Goal: Task Accomplishment & Management: Manage account settings

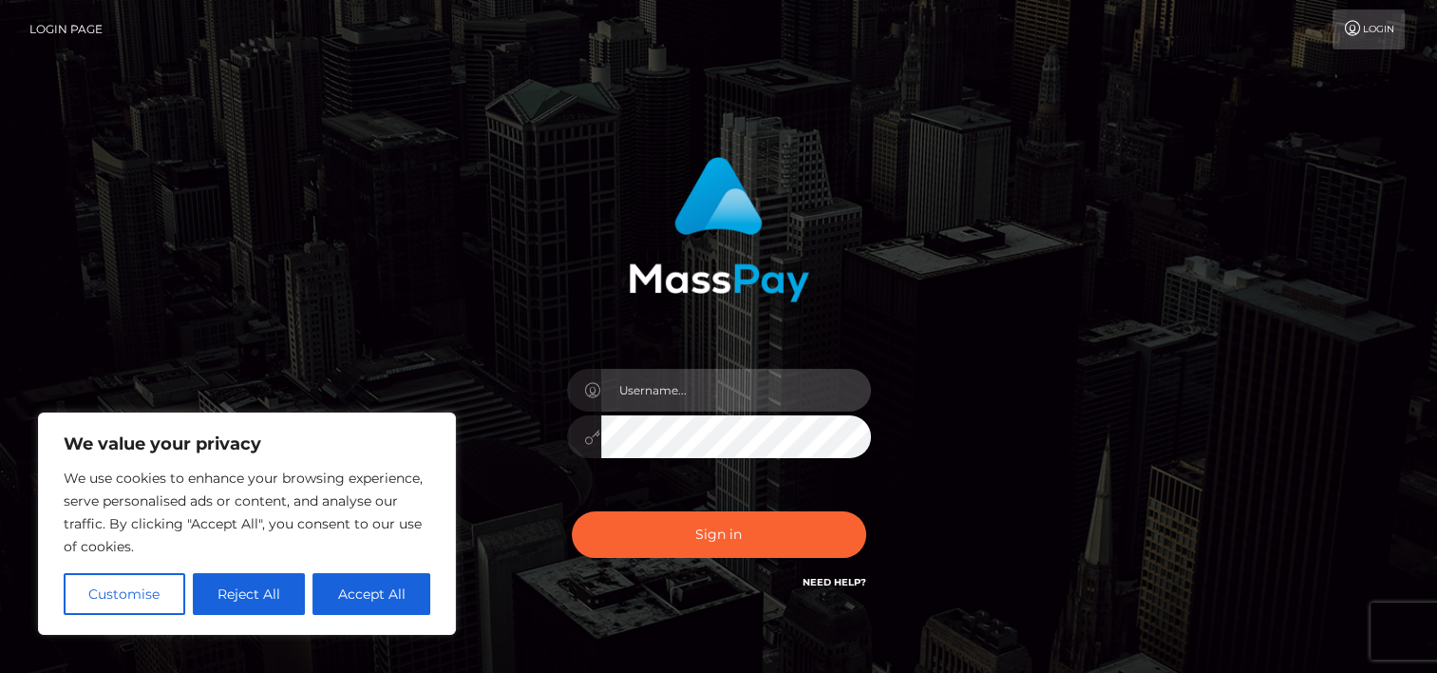
click at [681, 387] on input "text" at bounding box center [736, 390] width 270 height 43
type input "[EMAIL_ADDRESS][DOMAIN_NAME]"
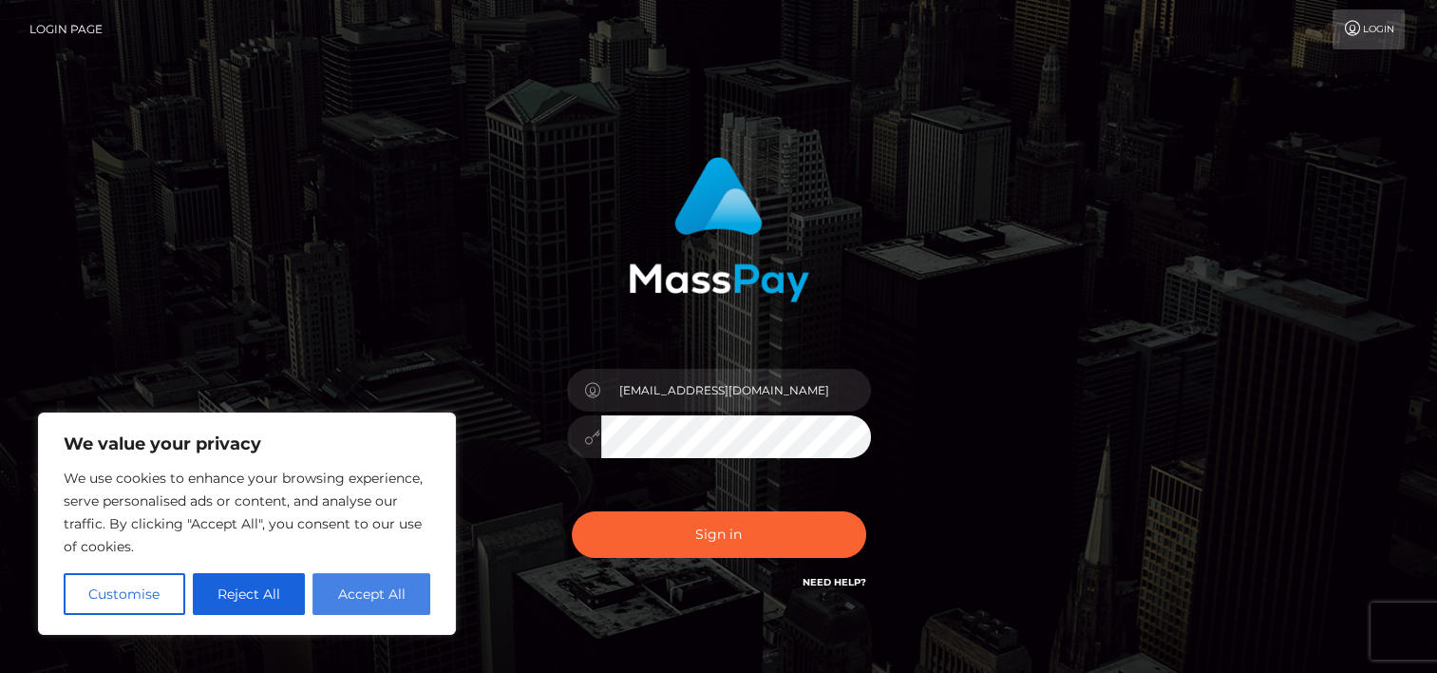
click at [369, 608] on button "Accept All" at bounding box center [372, 594] width 118 height 42
checkbox input "true"
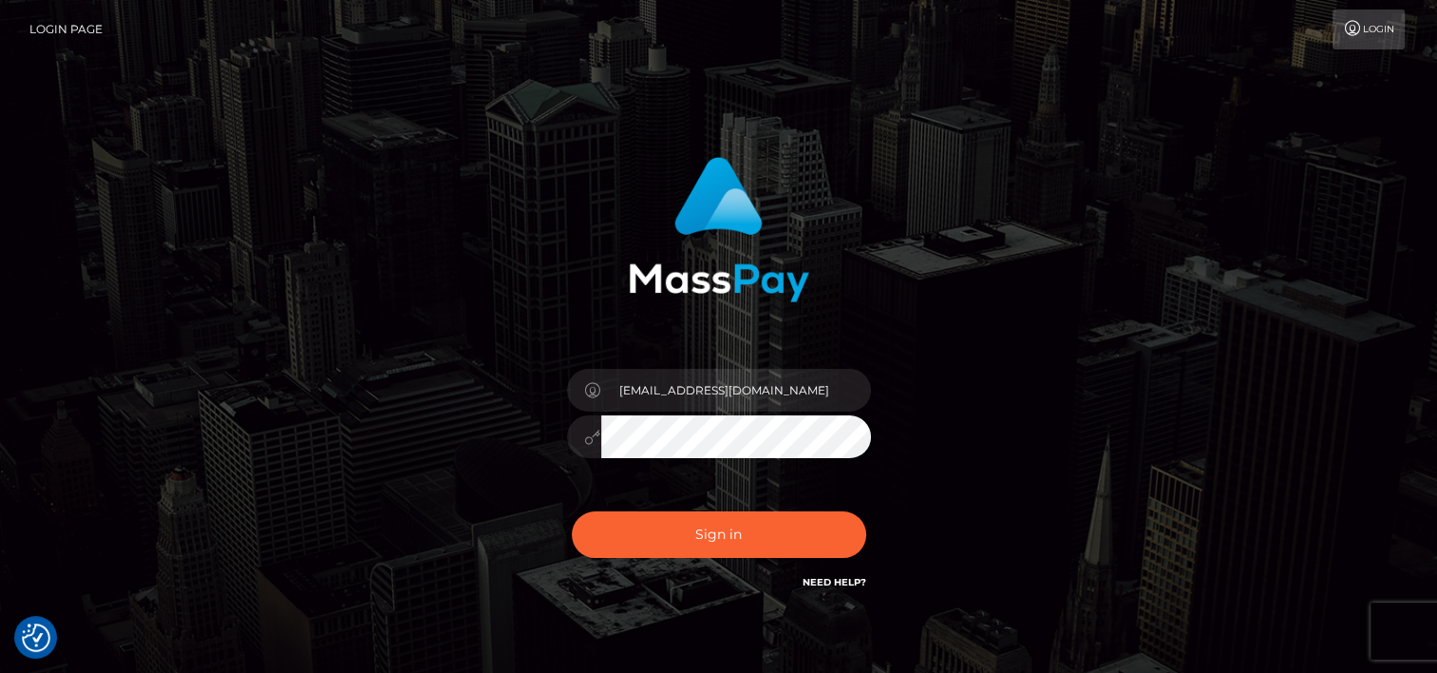
scroll to position [95, 0]
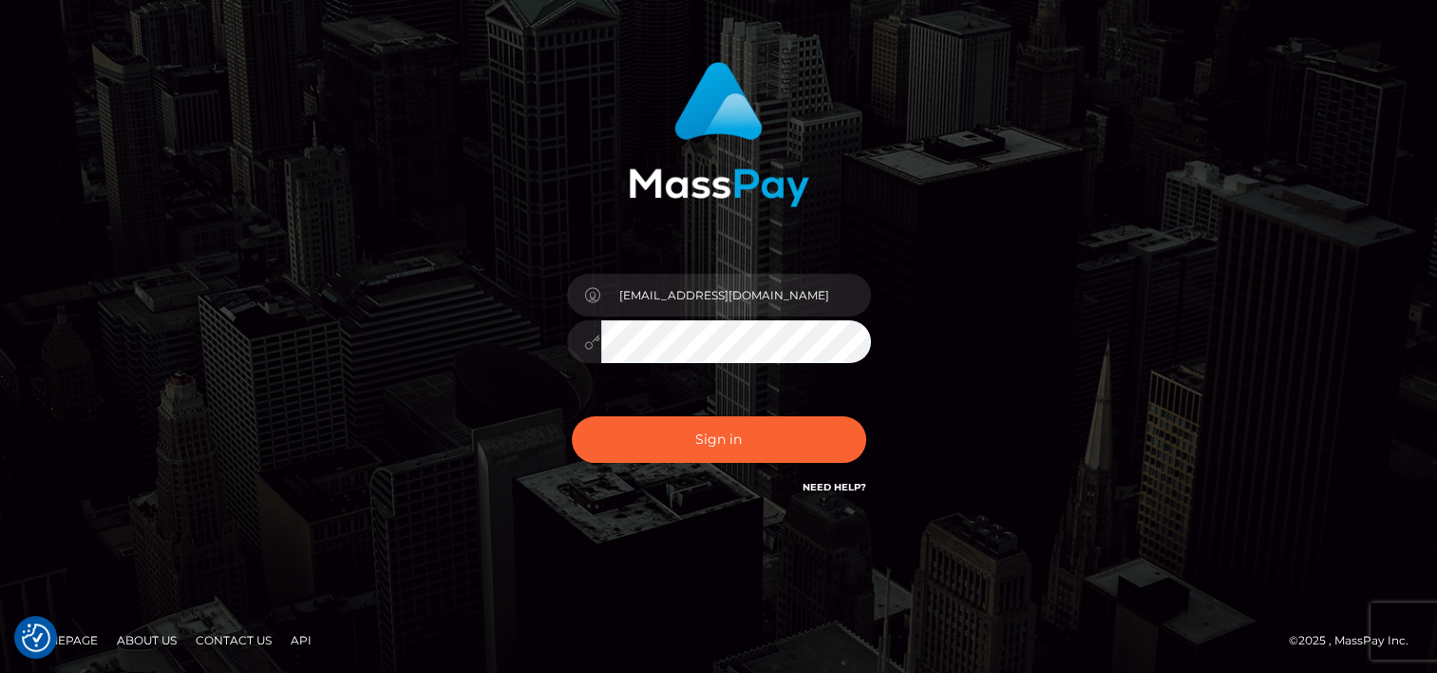
click at [871, 126] on div at bounding box center [718, 127] width 499 height 160
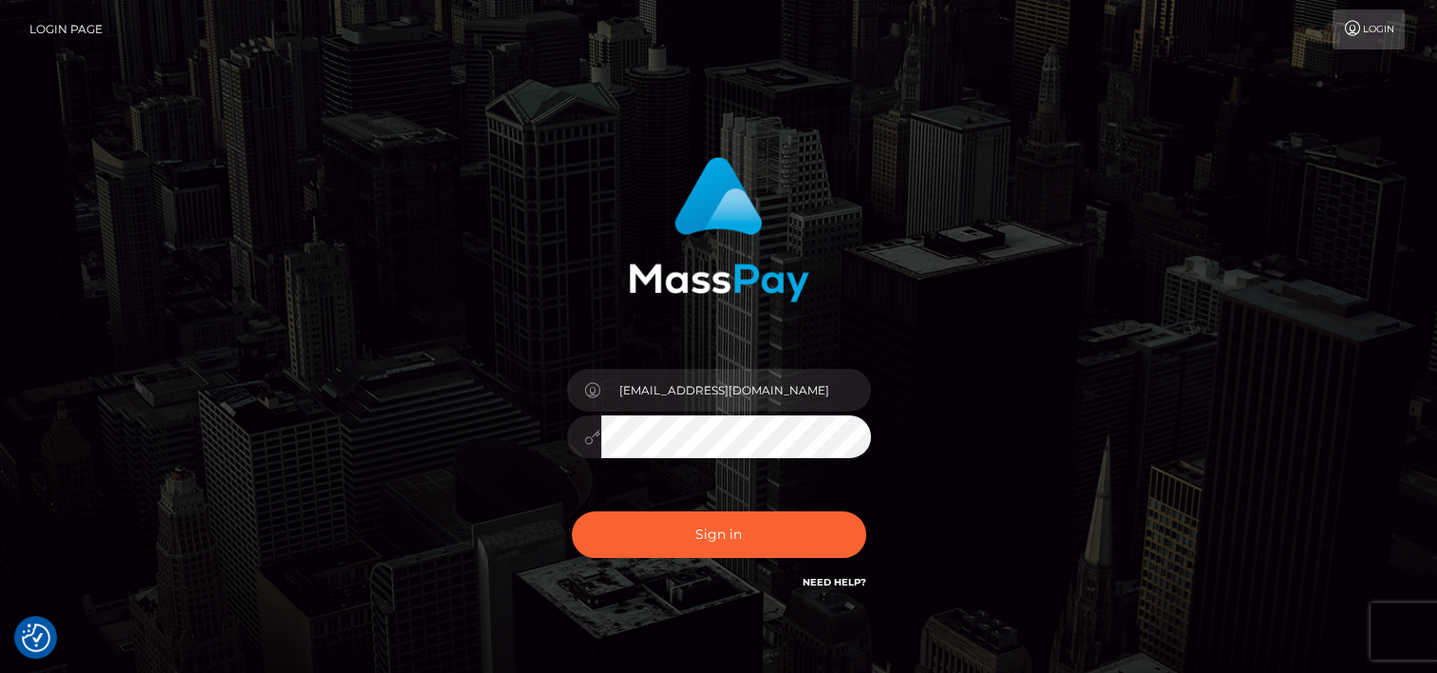
click at [54, 32] on link "Login Page" at bounding box center [65, 29] width 73 height 40
